Goal: Task Accomplishment & Management: Use online tool/utility

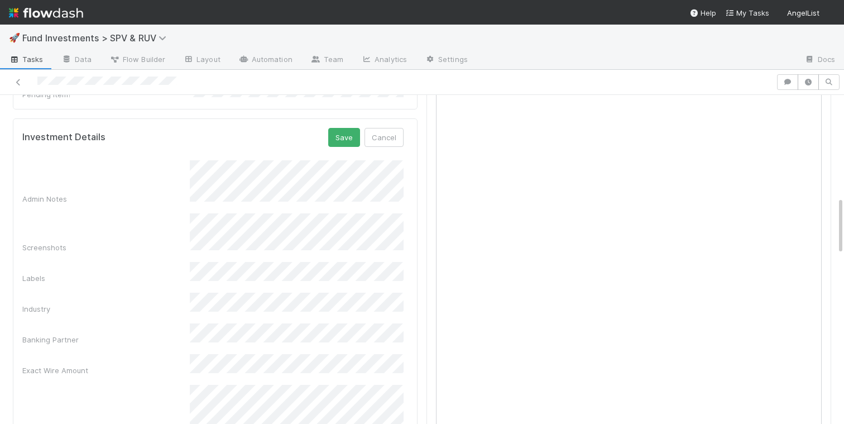
scroll to position [500, 0]
click at [348, 133] on button "Save" at bounding box center [344, 142] width 32 height 19
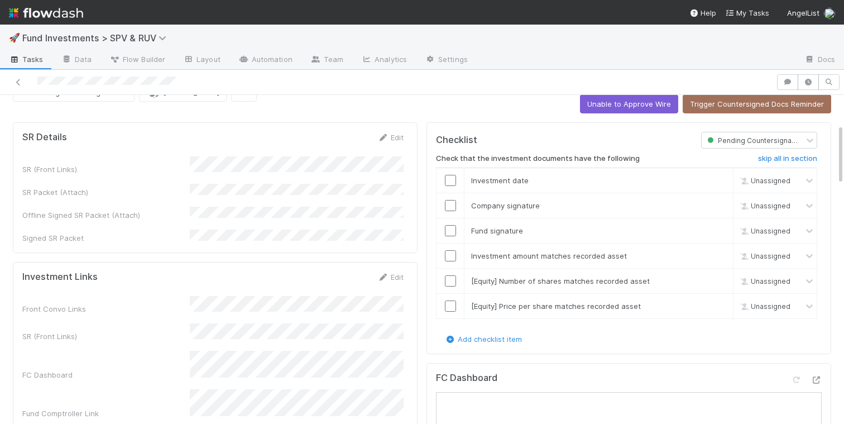
scroll to position [0, 0]
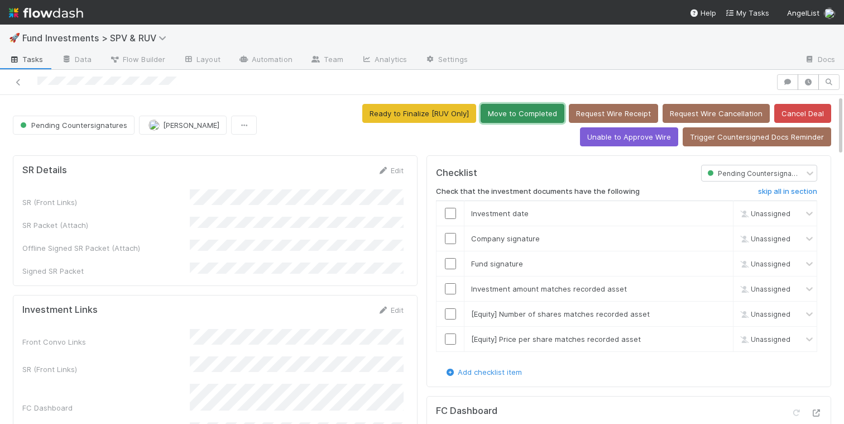
click at [481, 116] on button "Move to Completed" at bounding box center [523, 113] width 84 height 19
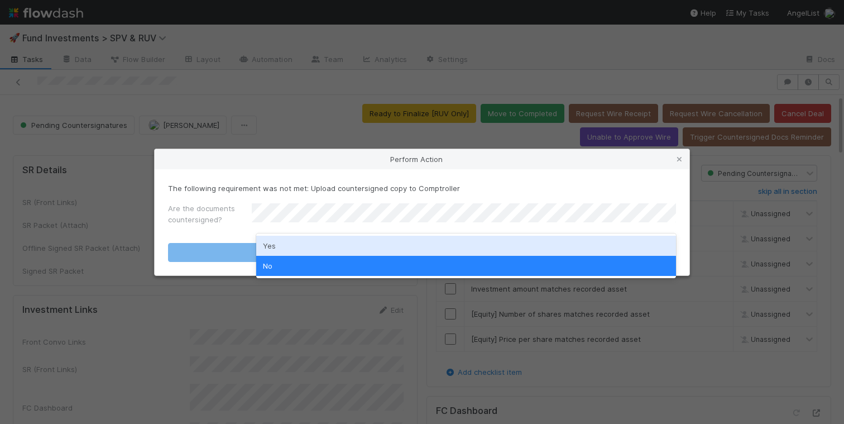
click at [337, 245] on div "Yes" at bounding box center [466, 246] width 420 height 20
click at [337, 245] on button "Move to Completed" at bounding box center [422, 252] width 508 height 19
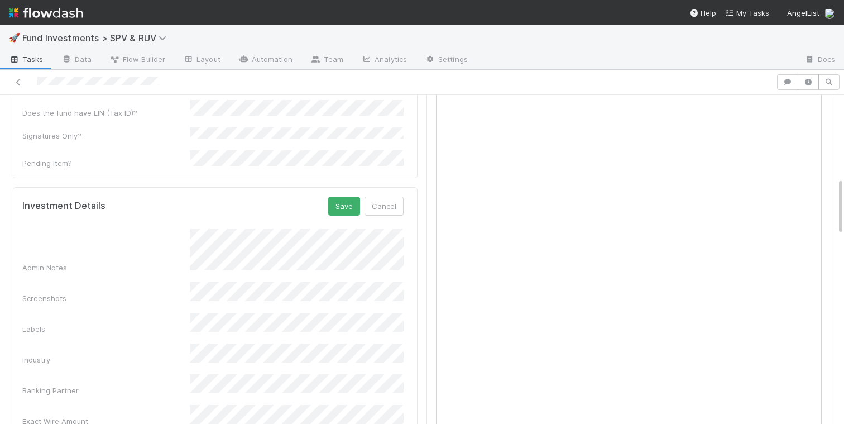
scroll to position [403, 0]
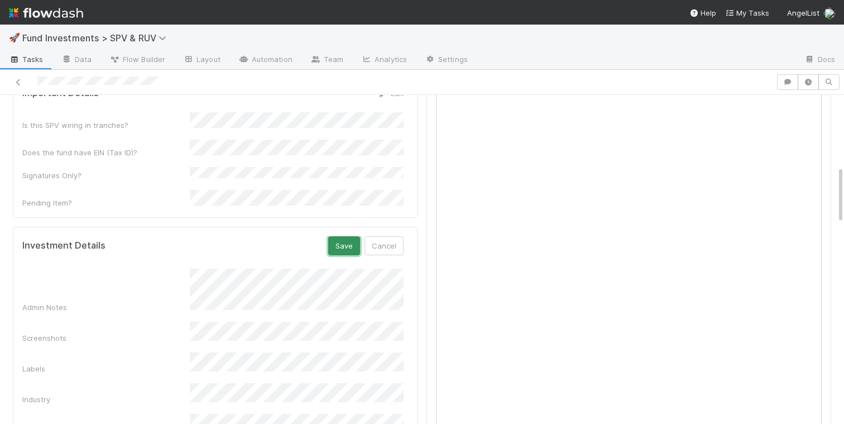
click at [339, 236] on button "Save" at bounding box center [344, 245] width 32 height 19
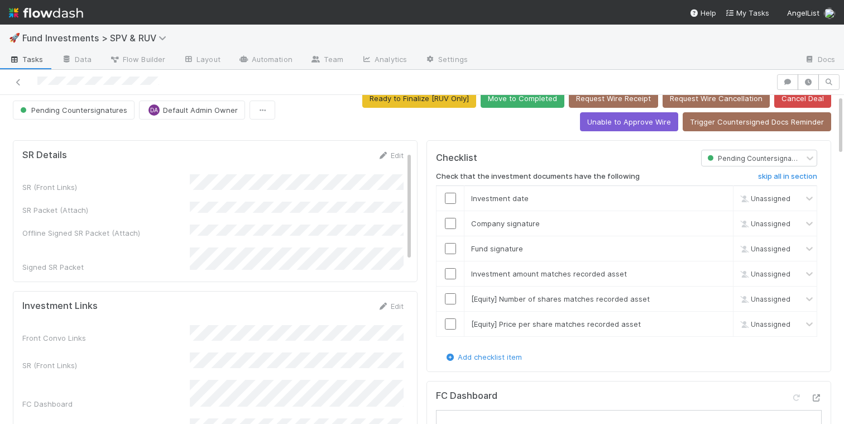
scroll to position [0, 0]
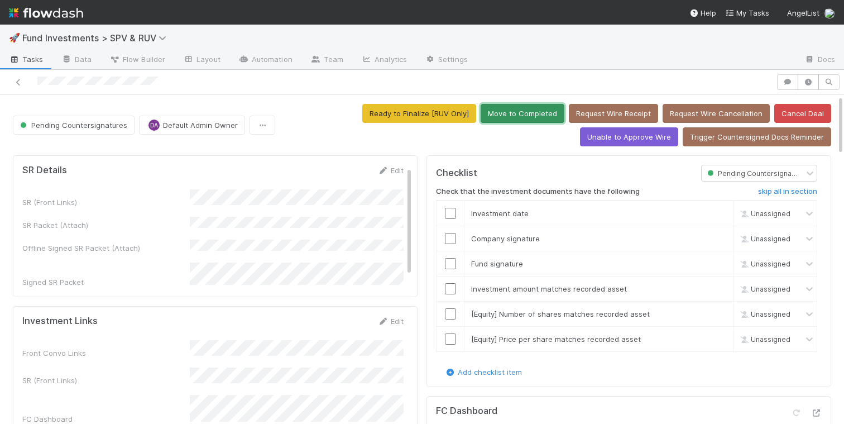
click at [535, 109] on button "Move to Completed" at bounding box center [523, 113] width 84 height 19
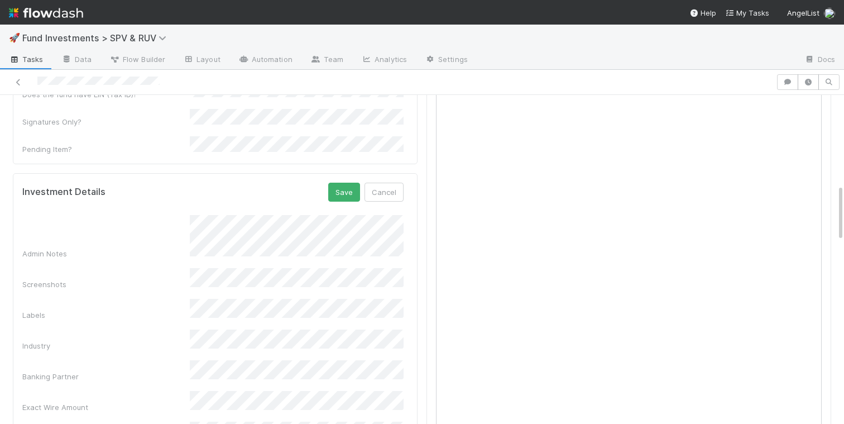
scroll to position [352, 0]
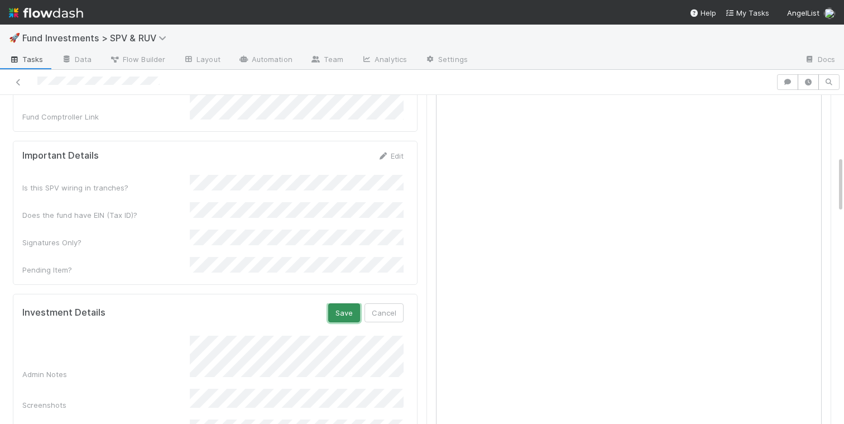
click at [343, 303] on button "Save" at bounding box center [344, 312] width 32 height 19
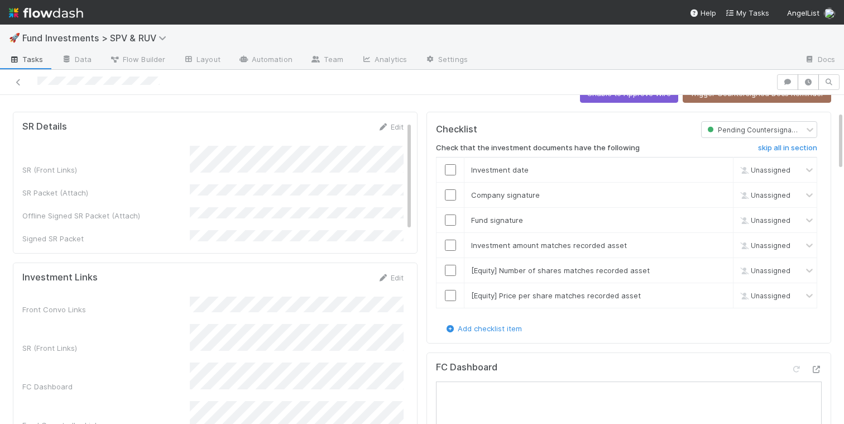
scroll to position [0, 0]
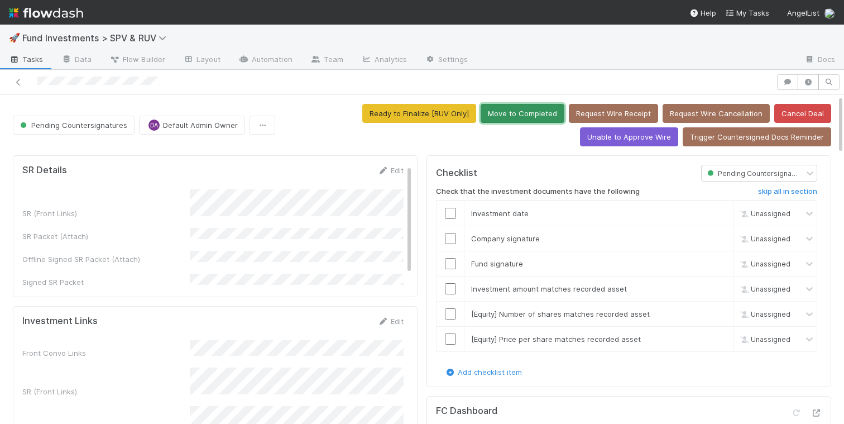
click at [512, 116] on button "Move to Completed" at bounding box center [523, 113] width 84 height 19
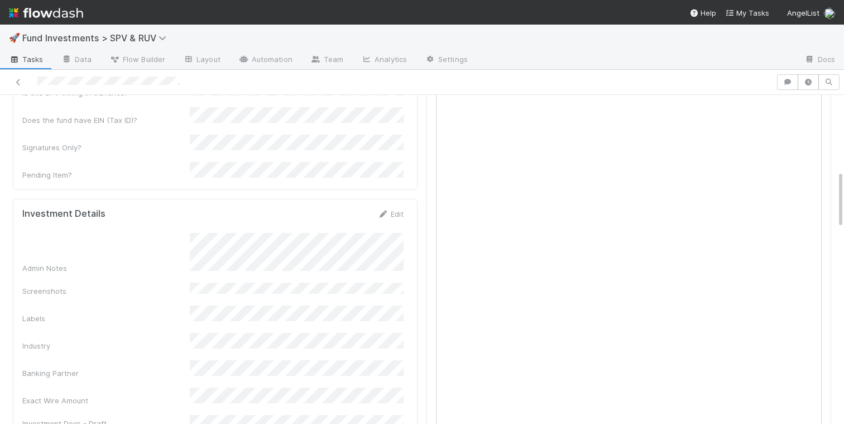
scroll to position [425, 0]
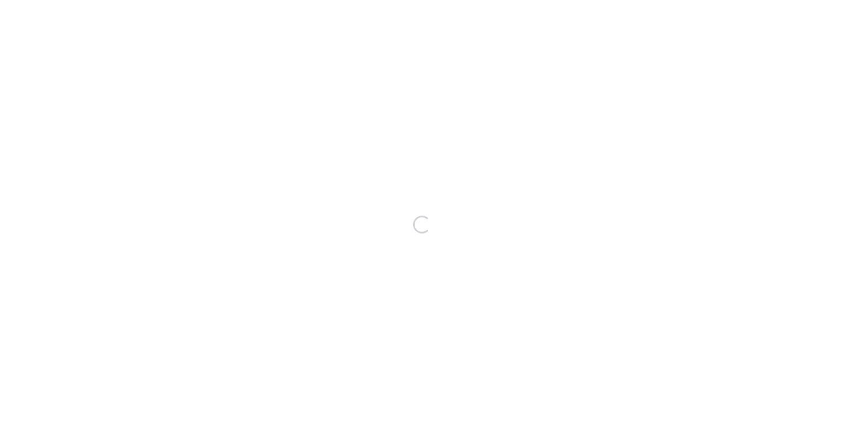
click at [351, 160] on div "Loading..." at bounding box center [422, 224] width 844 height 399
click at [307, 149] on div "Loading..." at bounding box center [422, 224] width 844 height 399
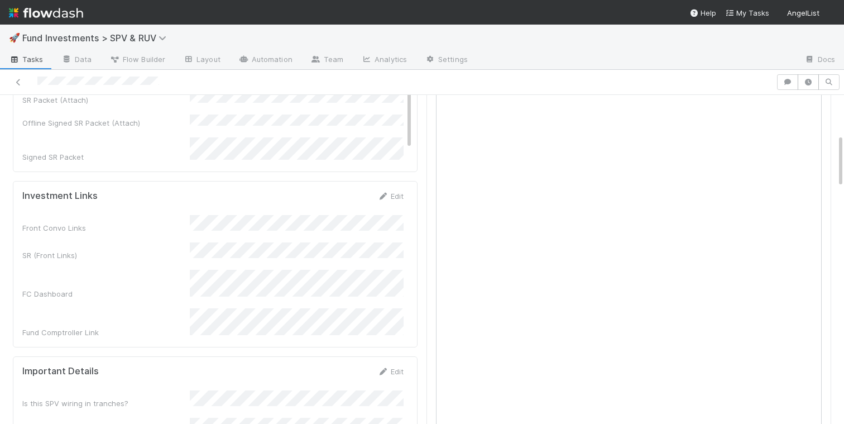
scroll to position [251, 0]
click at [400, 185] on link "Edit" at bounding box center [390, 189] width 26 height 9
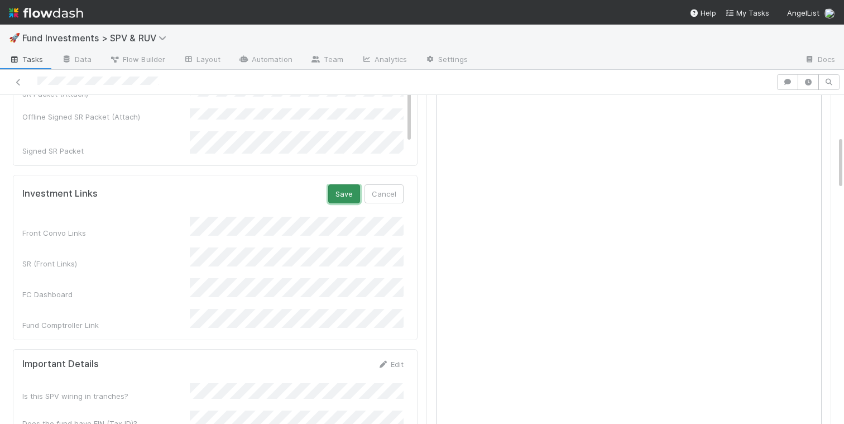
click at [344, 184] on button "Save" at bounding box center [344, 193] width 32 height 19
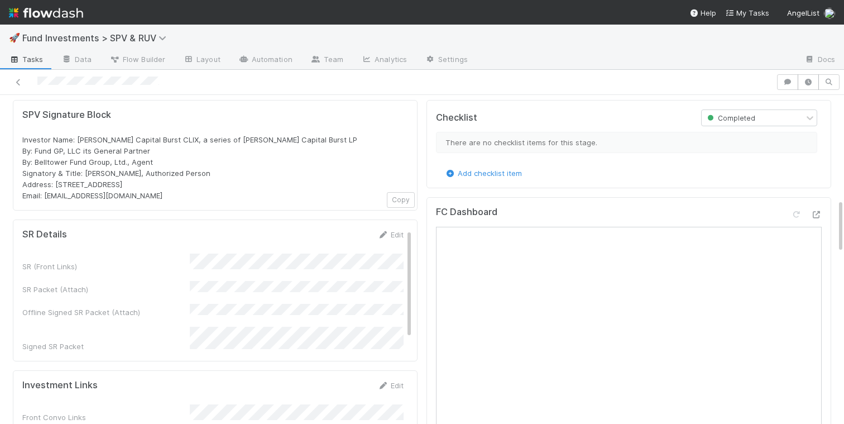
scroll to position [0, 0]
